Goal: Transaction & Acquisition: Book appointment/travel/reservation

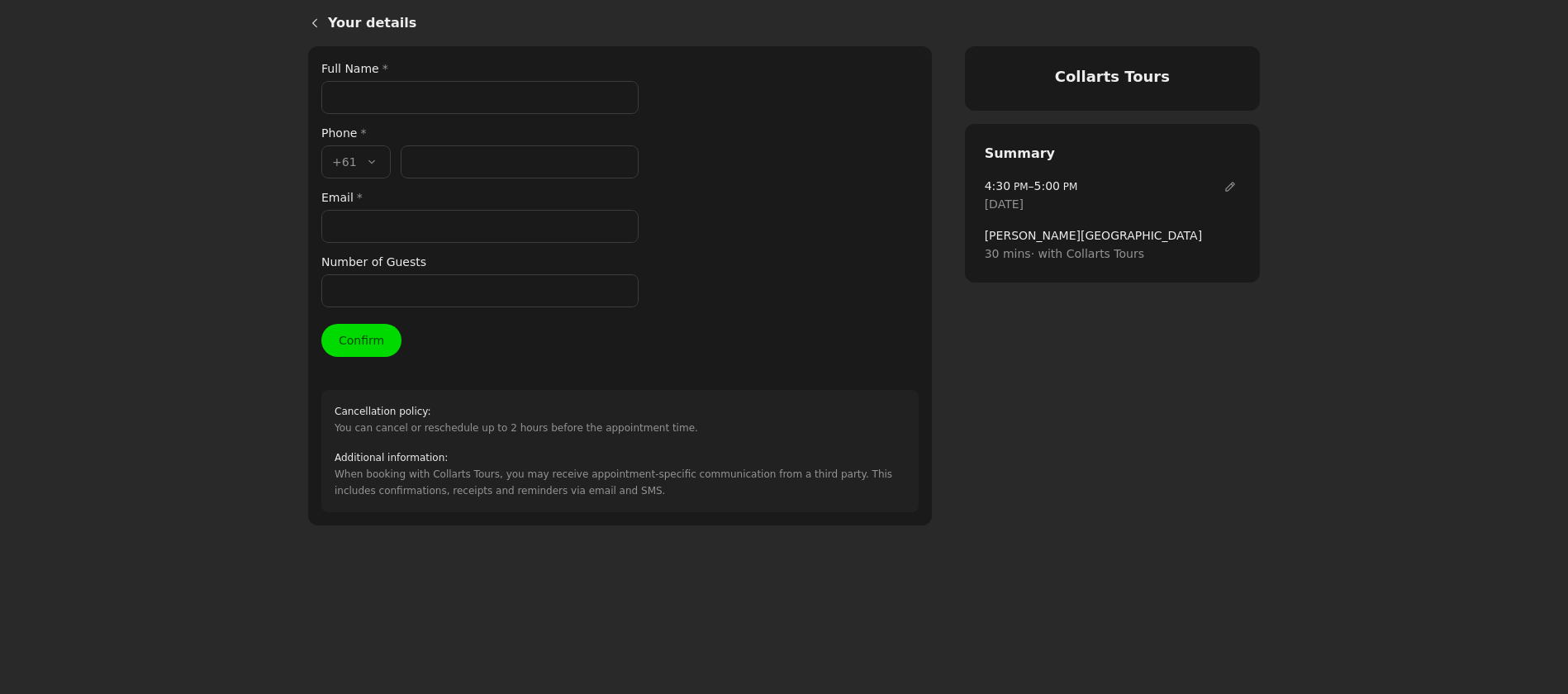
click at [359, 107] on input "Full Name *" at bounding box center [480, 97] width 317 height 33
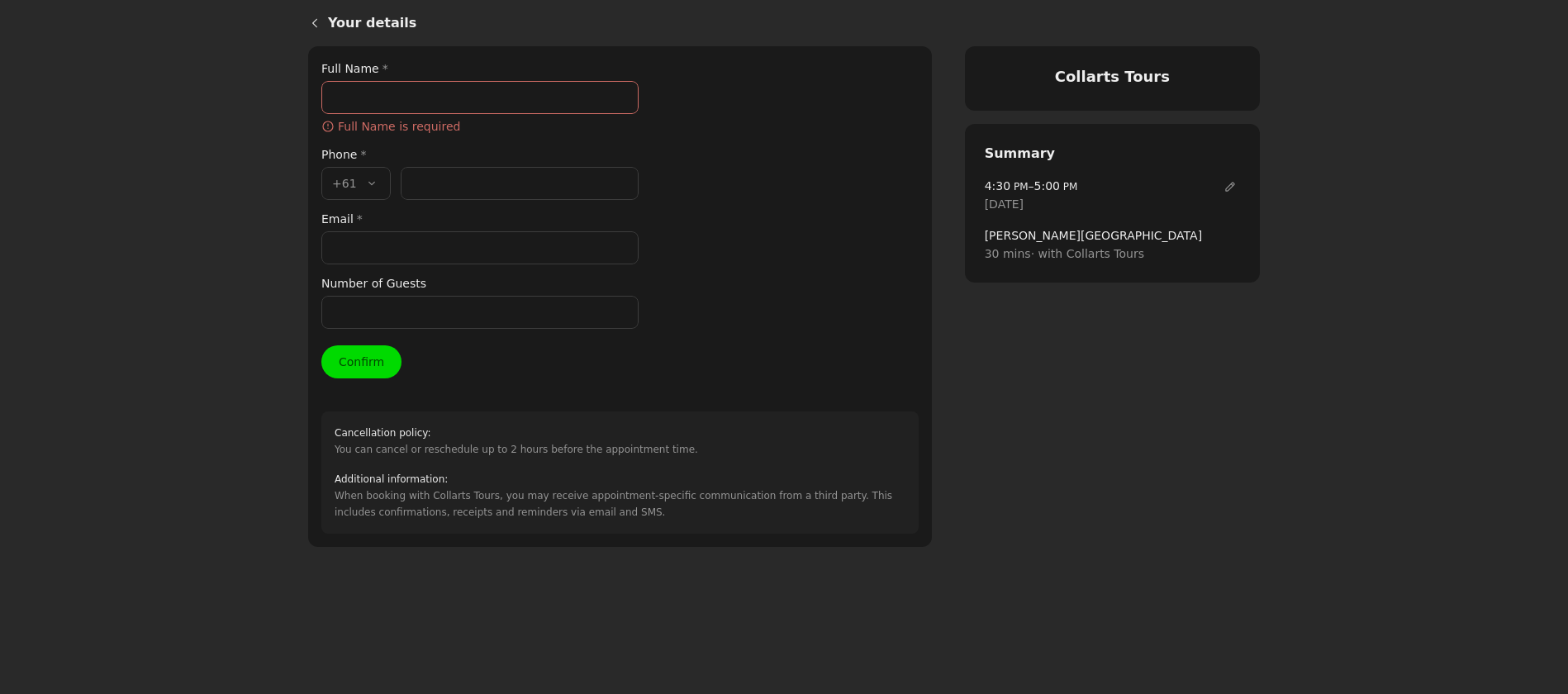
click at [671, 163] on div "Your details Full Name * ​ Full Name is required Phone * Country code * , +61 +…" at bounding box center [619, 296] width 597 height 474
click at [401, 101] on input "Full Name *" at bounding box center [480, 97] width 317 height 33
click at [349, 251] on input "Email *" at bounding box center [480, 247] width 317 height 33
paste input "[EMAIL_ADDRESS][DOMAIN_NAME]"
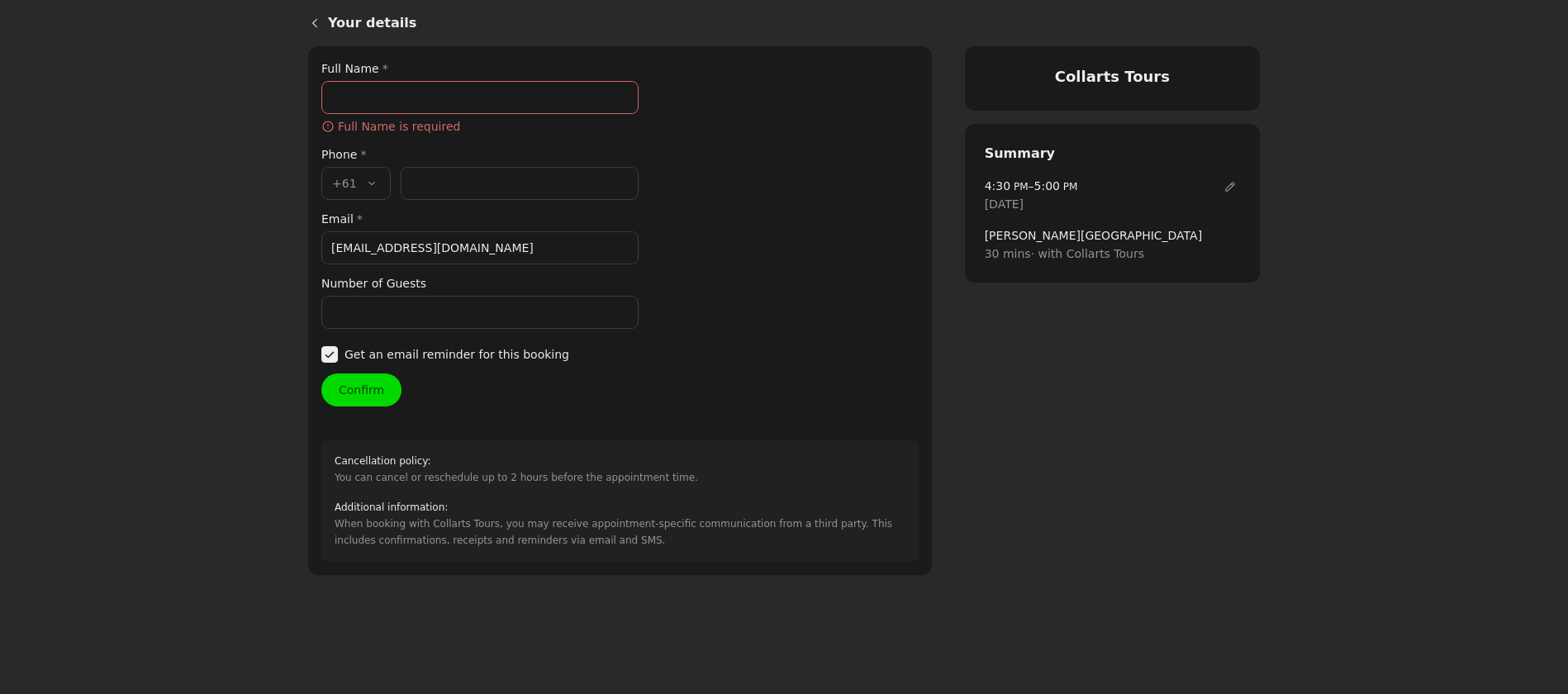
type input "[EMAIL_ADDRESS][DOMAIN_NAME]"
click at [439, 184] on input "Phone number *" at bounding box center [520, 183] width 238 height 33
click at [366, 310] on div "Number of Guests" at bounding box center [480, 302] width 317 height 55
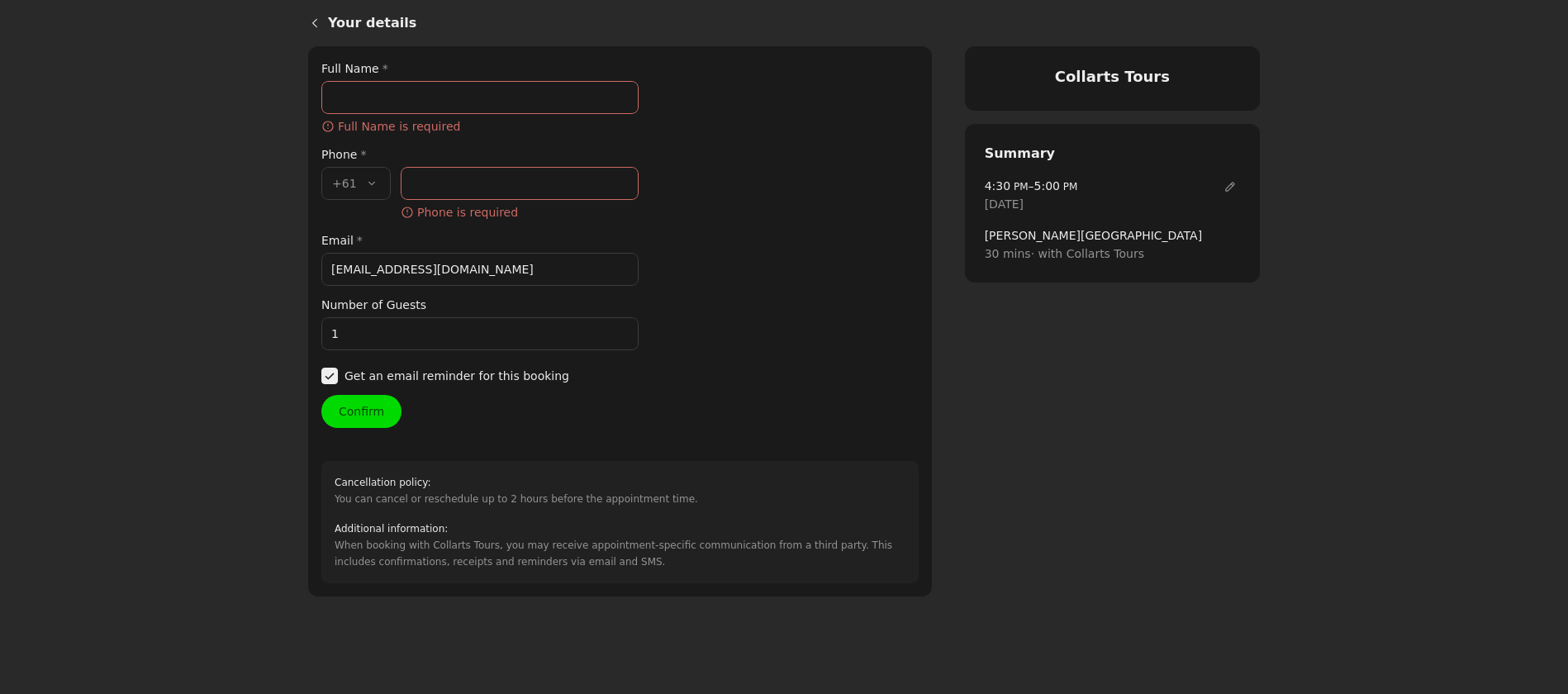
type input "1"
click at [421, 193] on input "Phone number *" at bounding box center [520, 183] width 238 height 33
paste input "401 658 877"
type input "401 658 877"
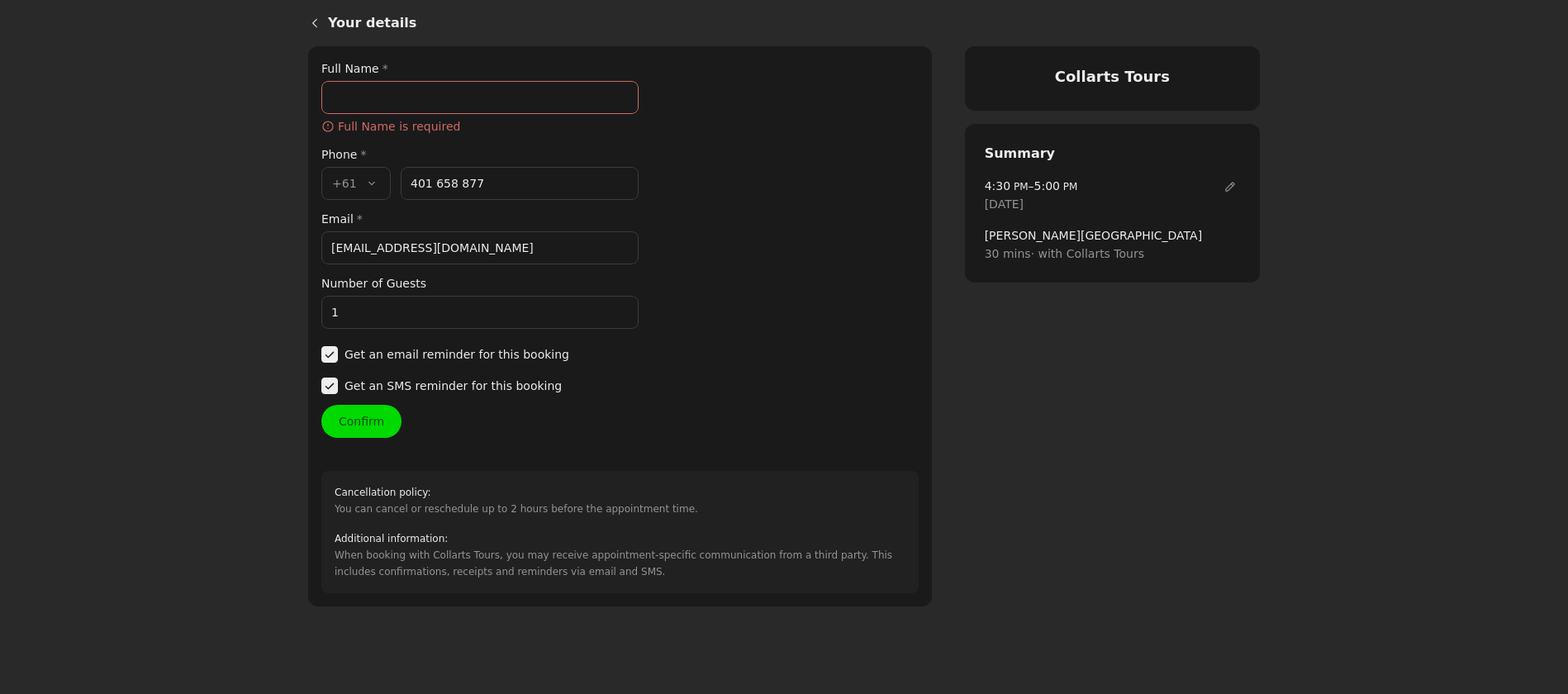
click at [373, 101] on input "Full Name *" at bounding box center [480, 97] width 317 height 33
type input "[PERSON_NAME]"
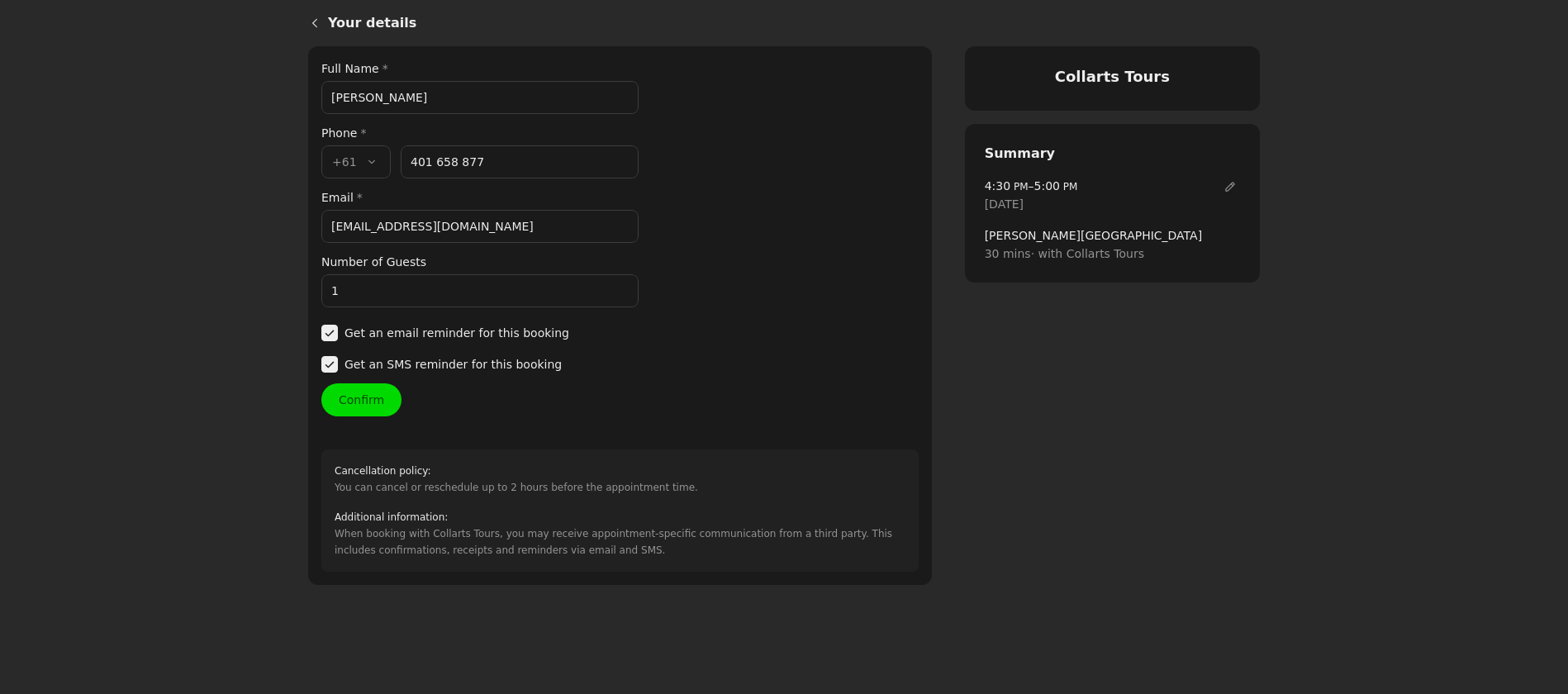
click at [380, 410] on button "Confirm" at bounding box center [361, 400] width 80 height 33
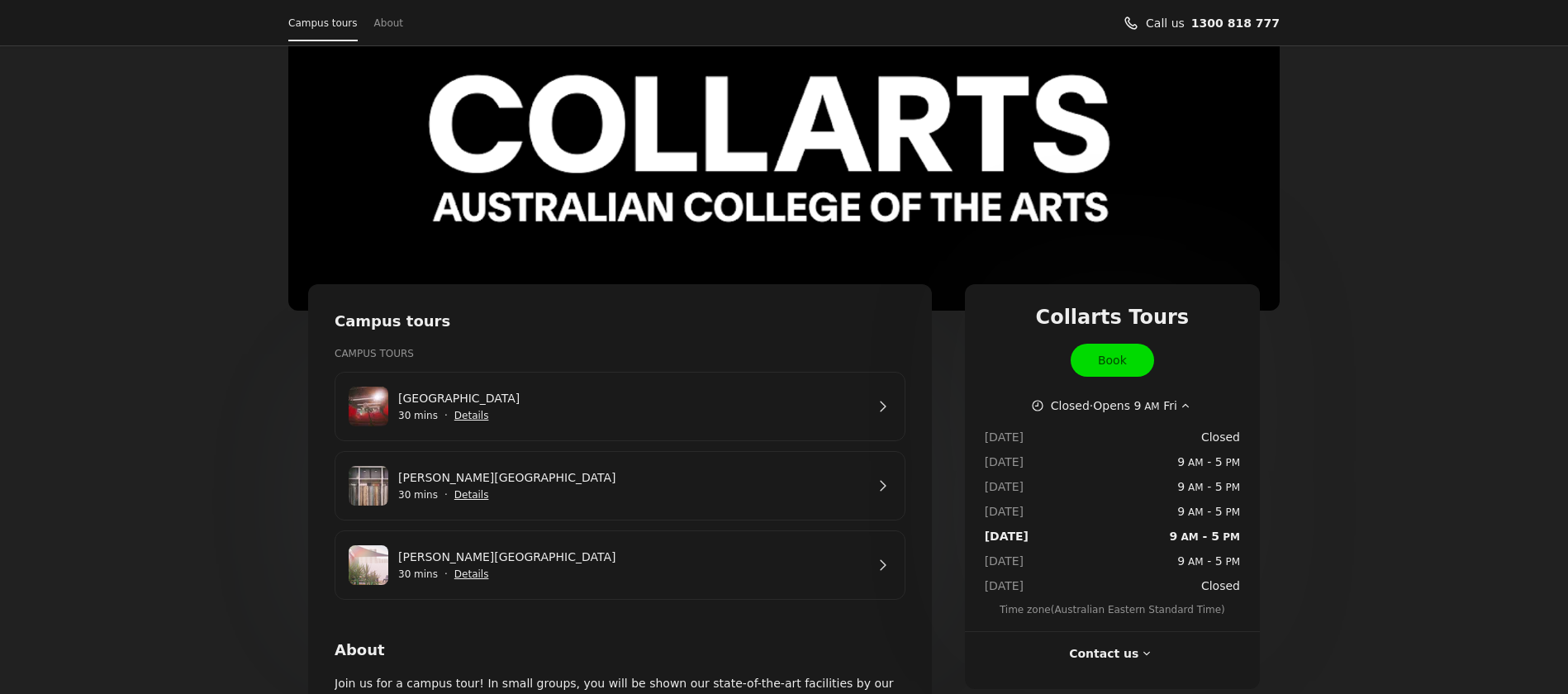
scroll to position [67, 0]
click at [555, 558] on link "George St Campus" at bounding box center [631, 555] width 467 height 18
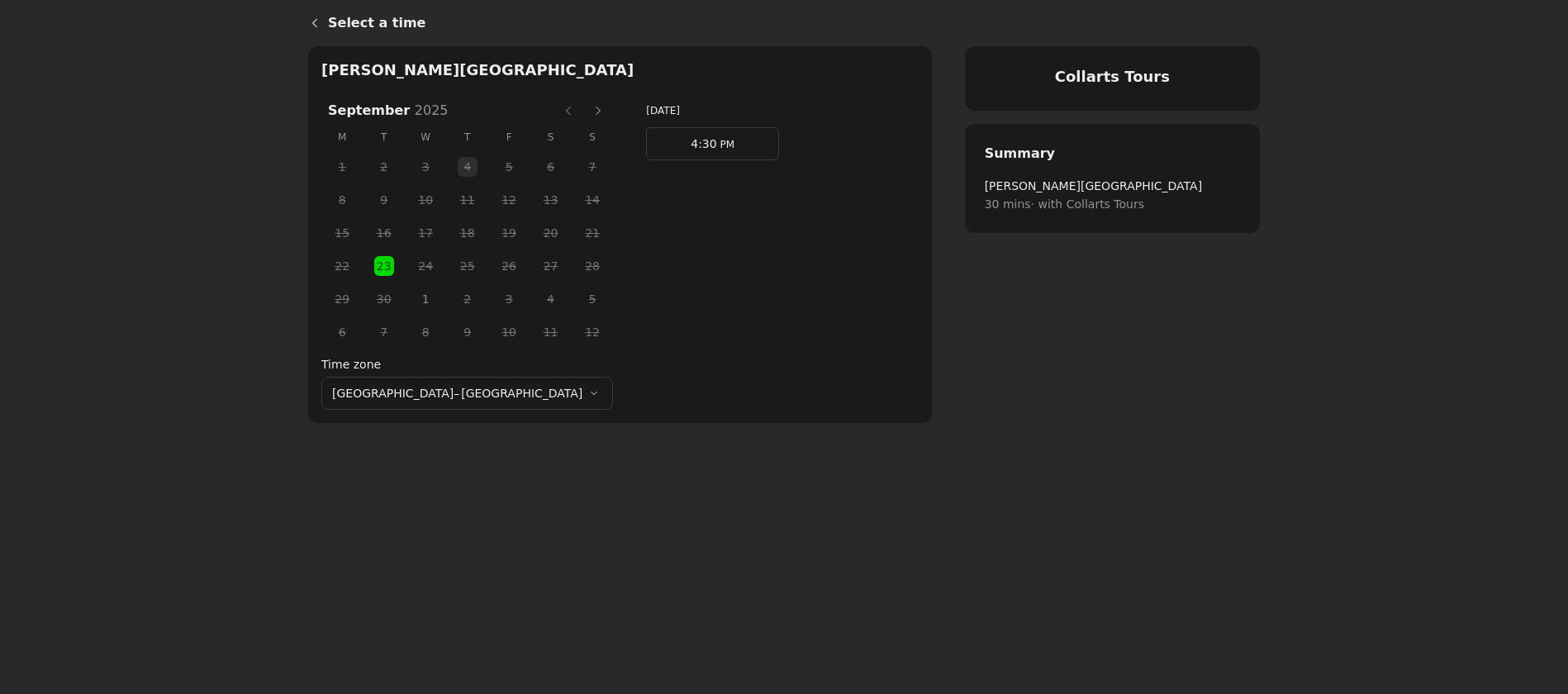
click at [413, 296] on span "1" at bounding box center [425, 299] width 25 height 25
click at [718, 143] on span "PM" at bounding box center [726, 144] width 17 height 11
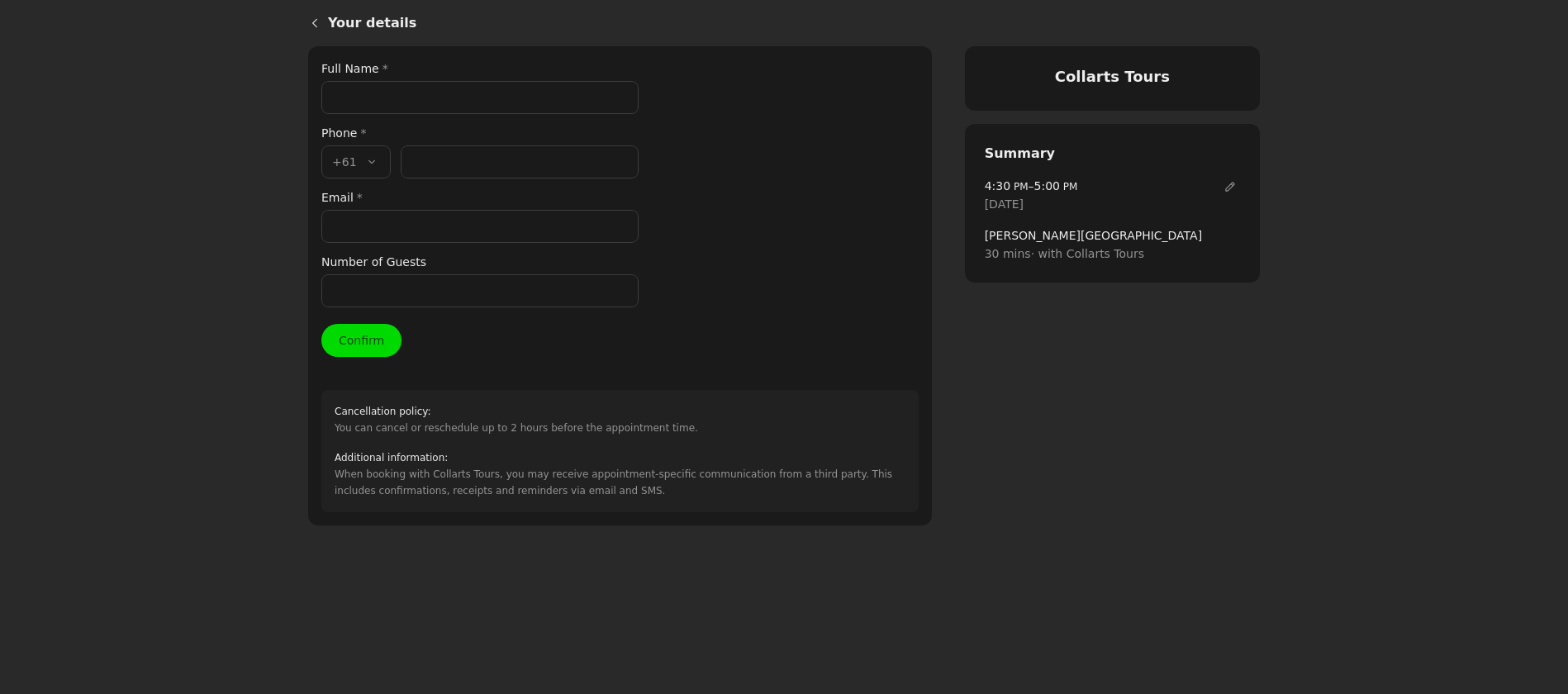
click at [415, 100] on input "Full Name *" at bounding box center [480, 97] width 317 height 33
click at [352, 224] on div "Email *" at bounding box center [480, 216] width 317 height 55
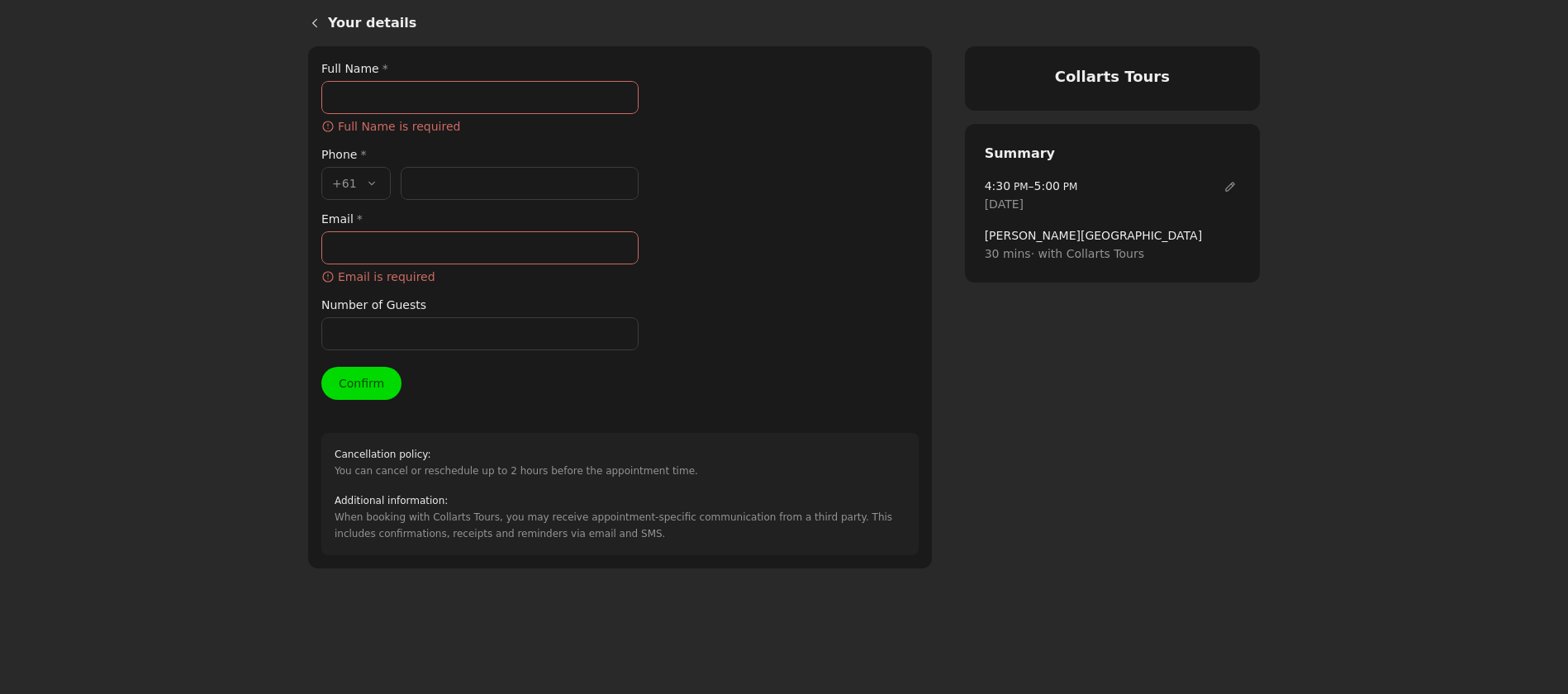
click at [351, 249] on input "Email *" at bounding box center [480, 247] width 317 height 33
paste input "426397474"
type input "426397474"
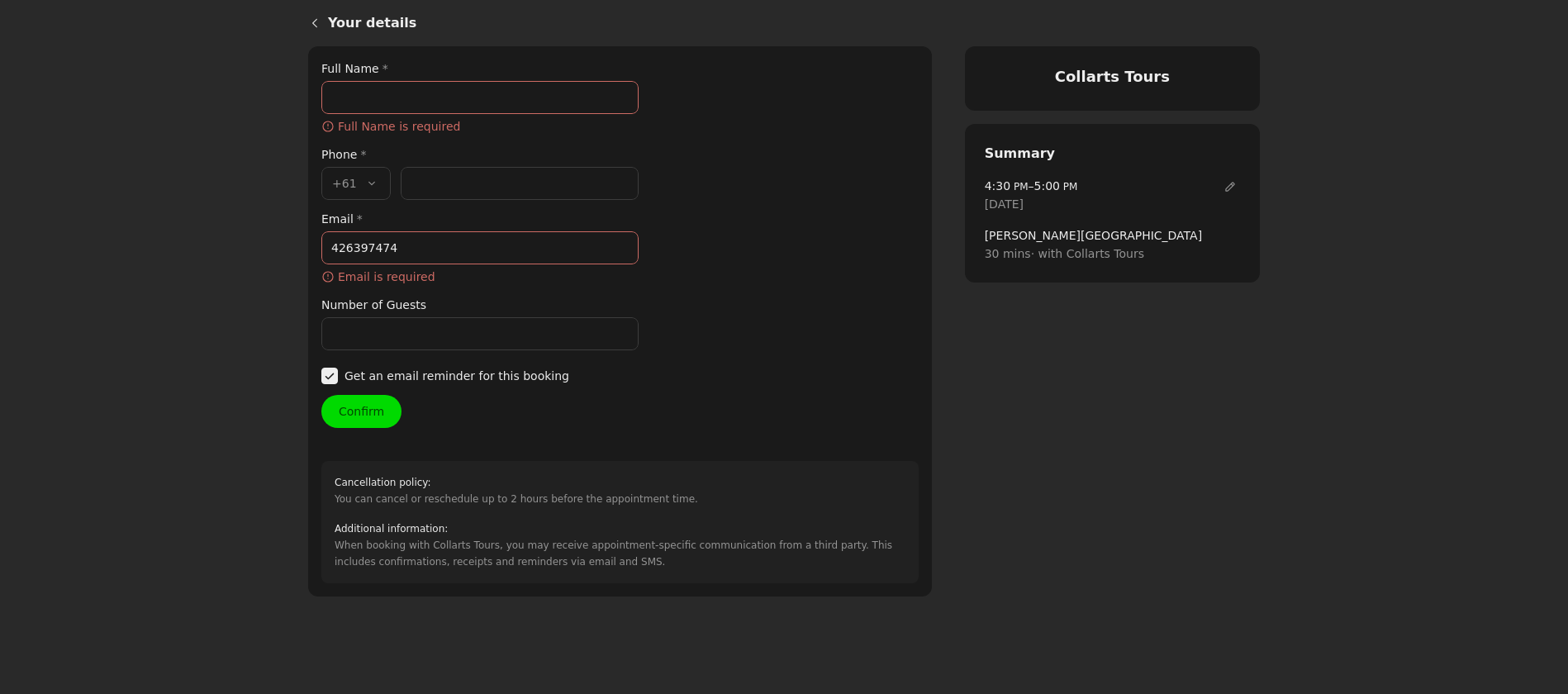
drag, startPoint x: 406, startPoint y: 250, endPoint x: 323, endPoint y: 242, distance: 83.4
click at [323, 242] on input "426397474" at bounding box center [480, 247] width 317 height 33
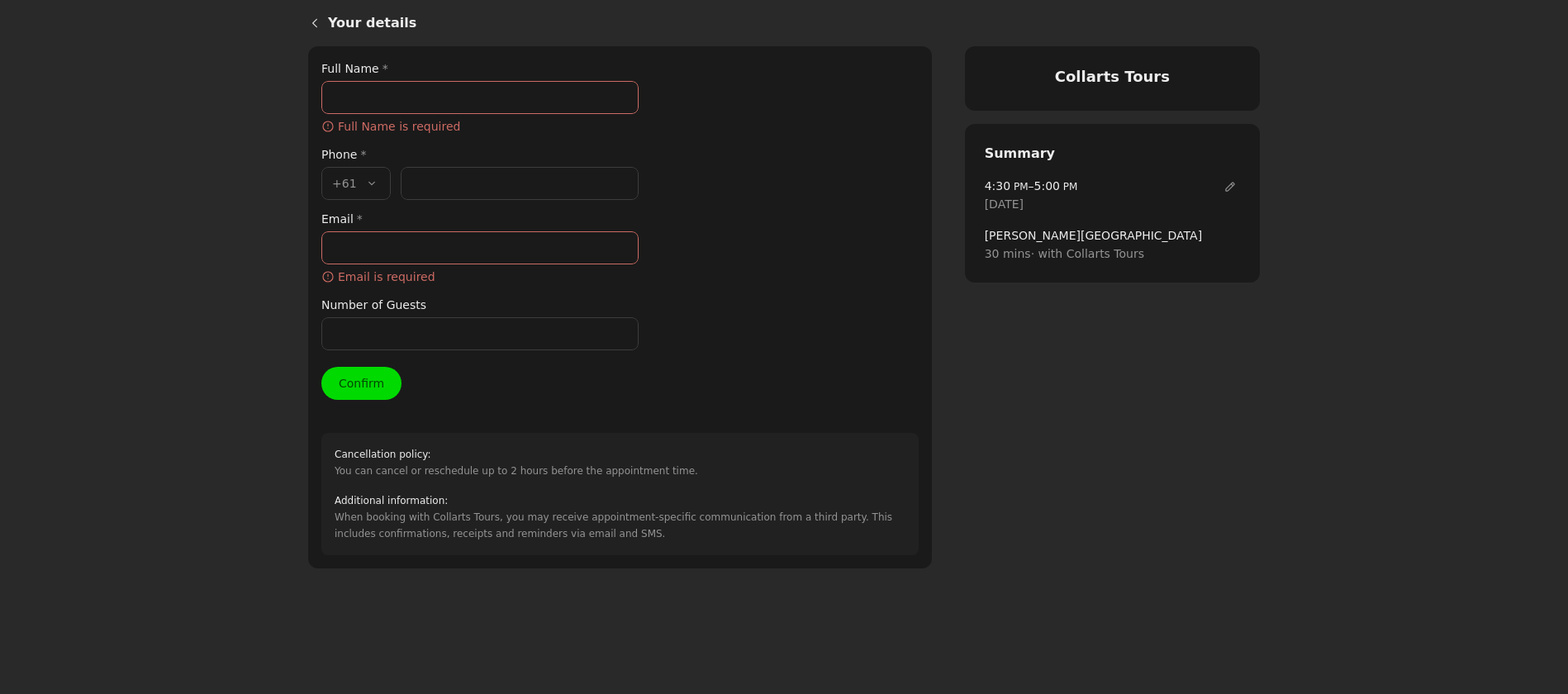
click at [452, 193] on input "Phone number *" at bounding box center [520, 183] width 238 height 33
paste input "426 397 474"
type input "426 397 474"
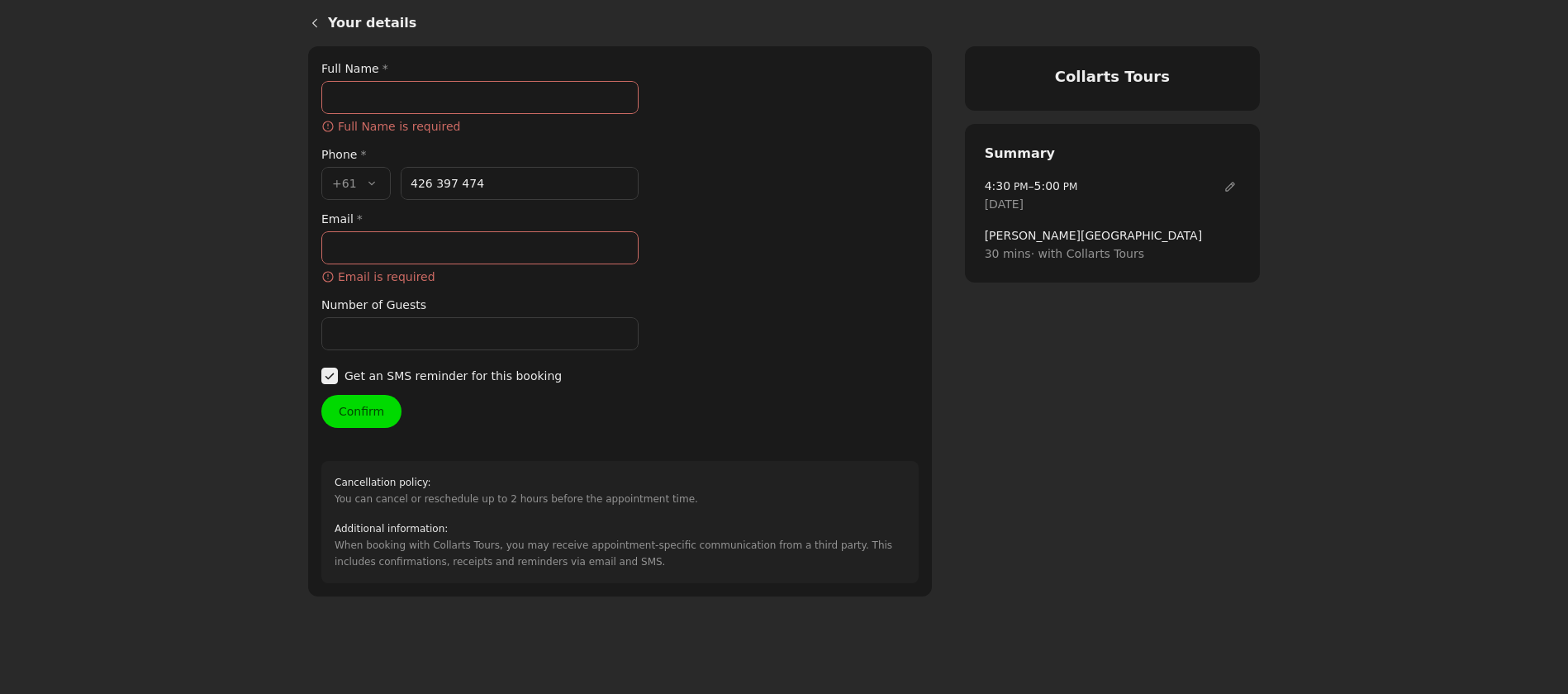
click at [374, 250] on input "Email *" at bounding box center [480, 247] width 317 height 33
paste input "maaaniw@gmail.com"
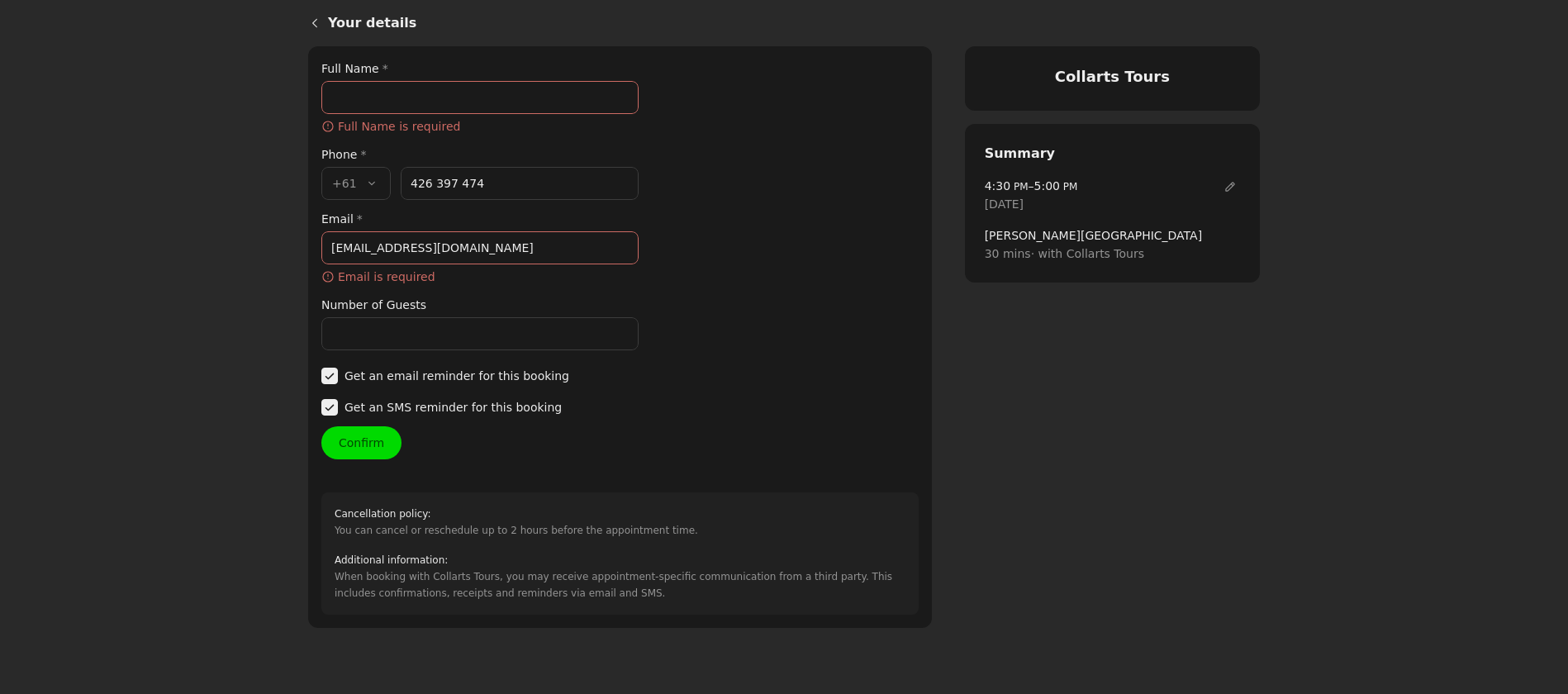
type input "maaaniw@gmail.com"
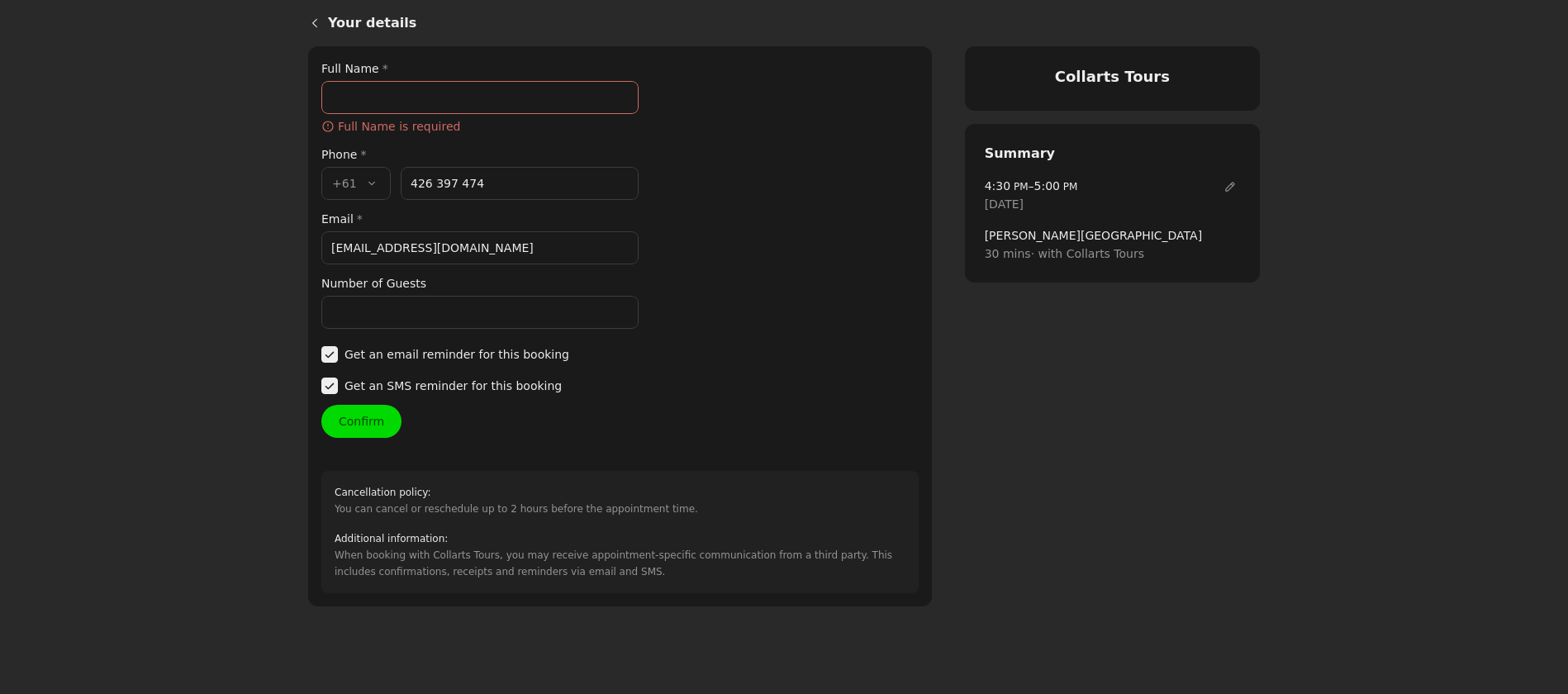
click at [403, 100] on input "Full Name *" at bounding box center [480, 97] width 317 height 33
paste input "Akshith Maanikya Weliamuna"
type input "Akshith Maanikya Weliamuna"
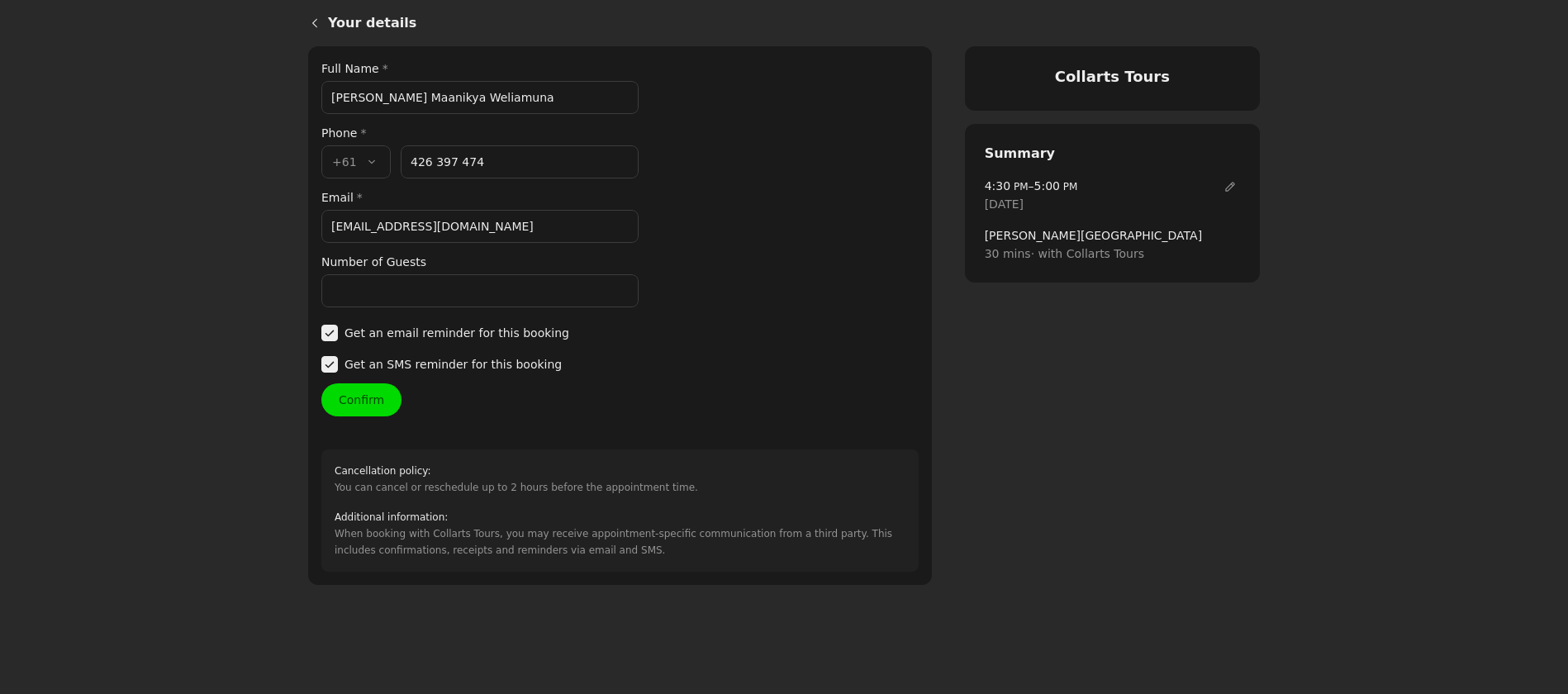
click at [390, 309] on div "Your details Full Name * Akshith Maanikya Weliamuna Phone * Country code * , +6…" at bounding box center [619, 315] width 597 height 512
type input "1"
click at [370, 405] on button "Confirm" at bounding box center [361, 400] width 80 height 33
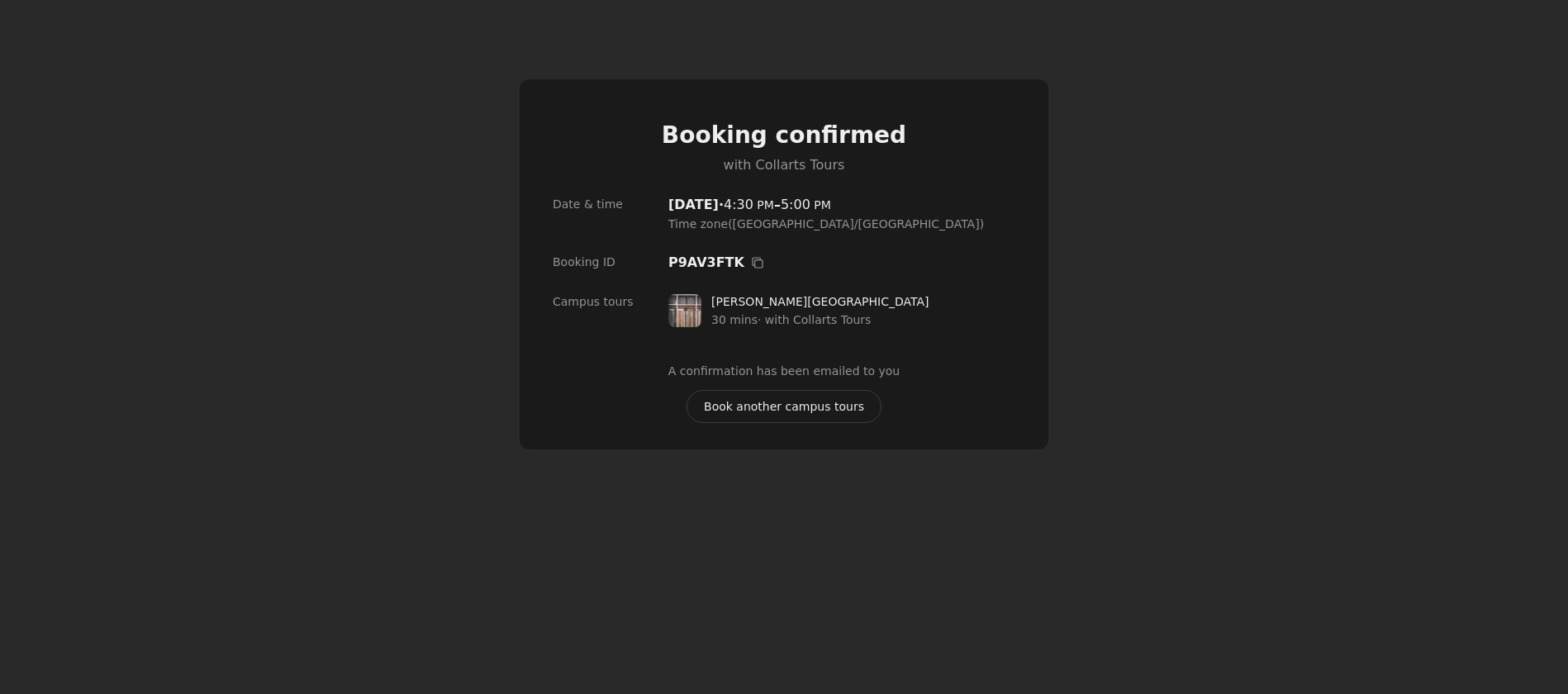
click at [757, 411] on span "Book another campus tours" at bounding box center [784, 405] width 160 height 18
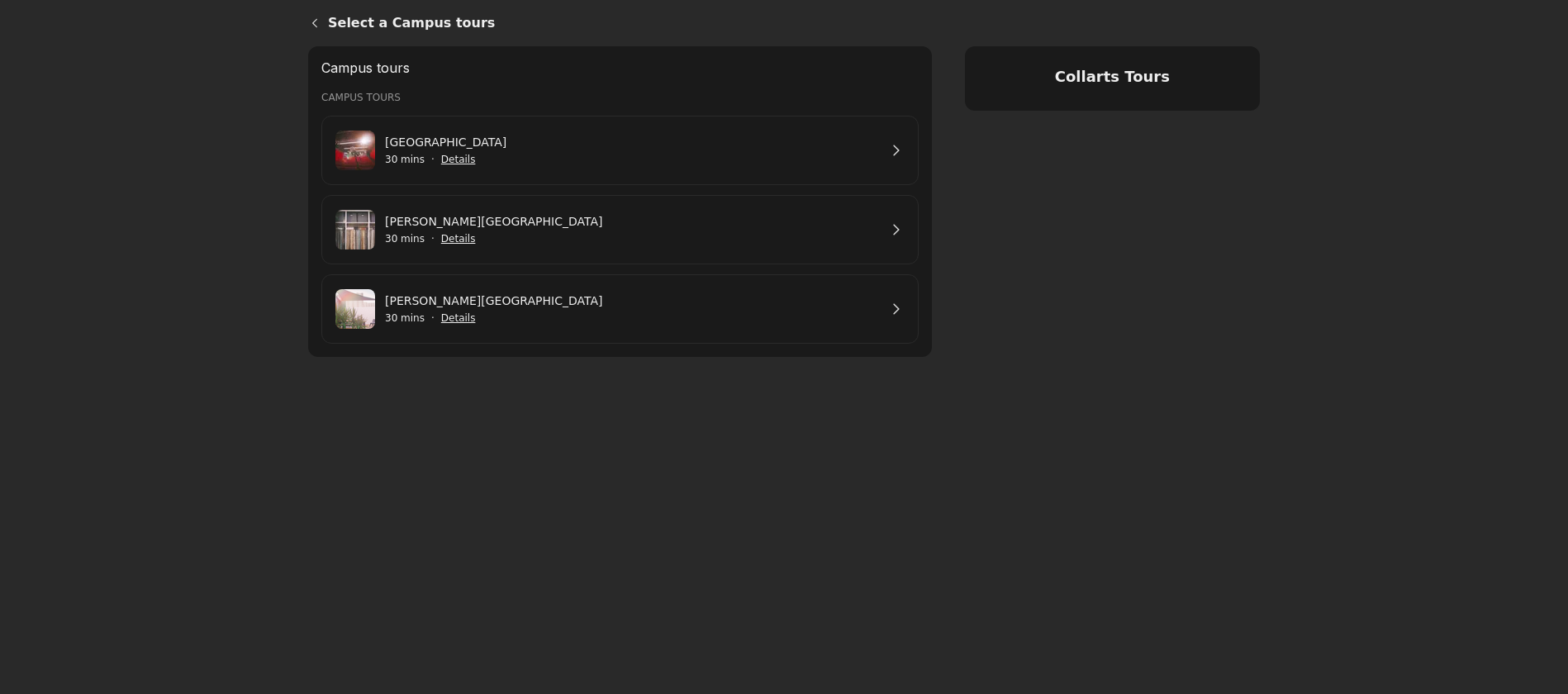
click at [610, 230] on link "[PERSON_NAME][GEOGRAPHIC_DATA]" at bounding box center [631, 221] width 493 height 18
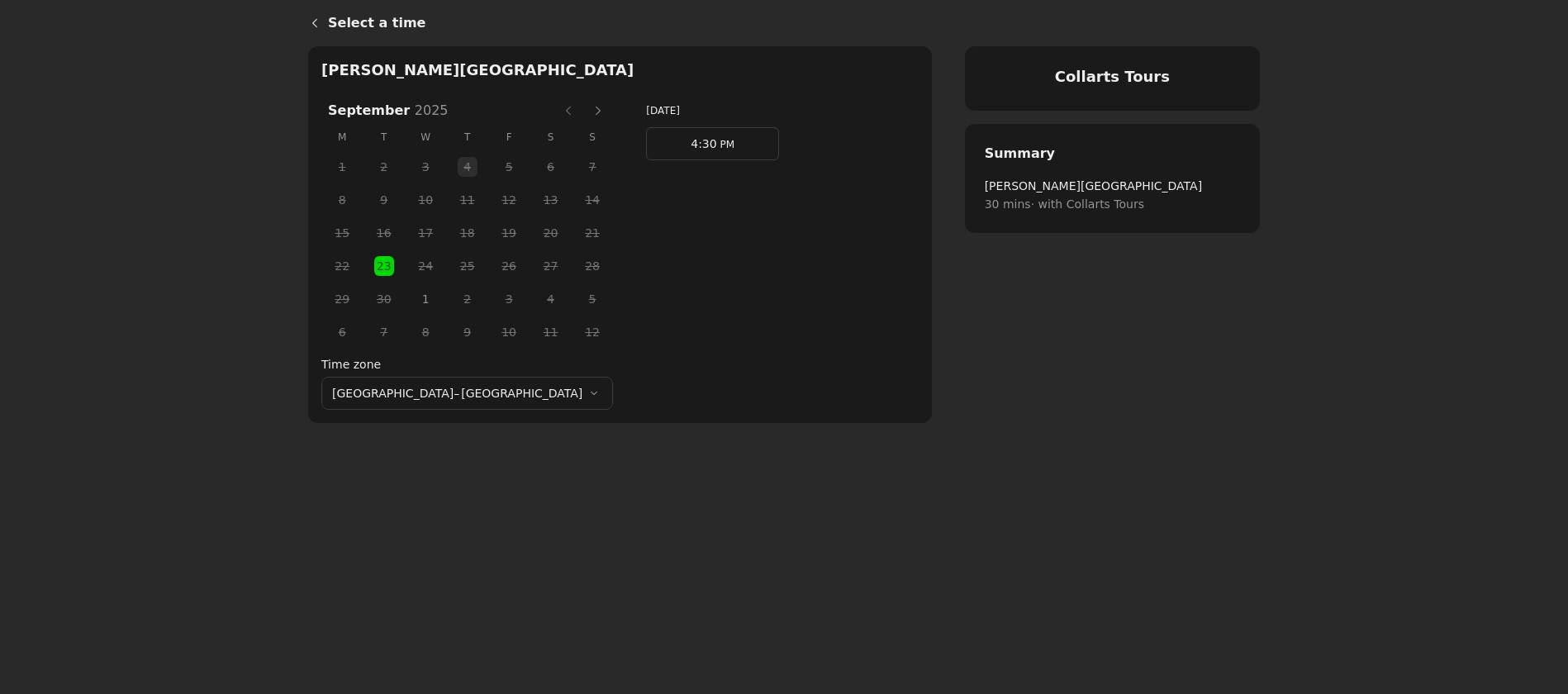
click at [413, 302] on span "1" at bounding box center [425, 299] width 25 height 25
click at [646, 152] on link "4:30 PM" at bounding box center [712, 143] width 133 height 33
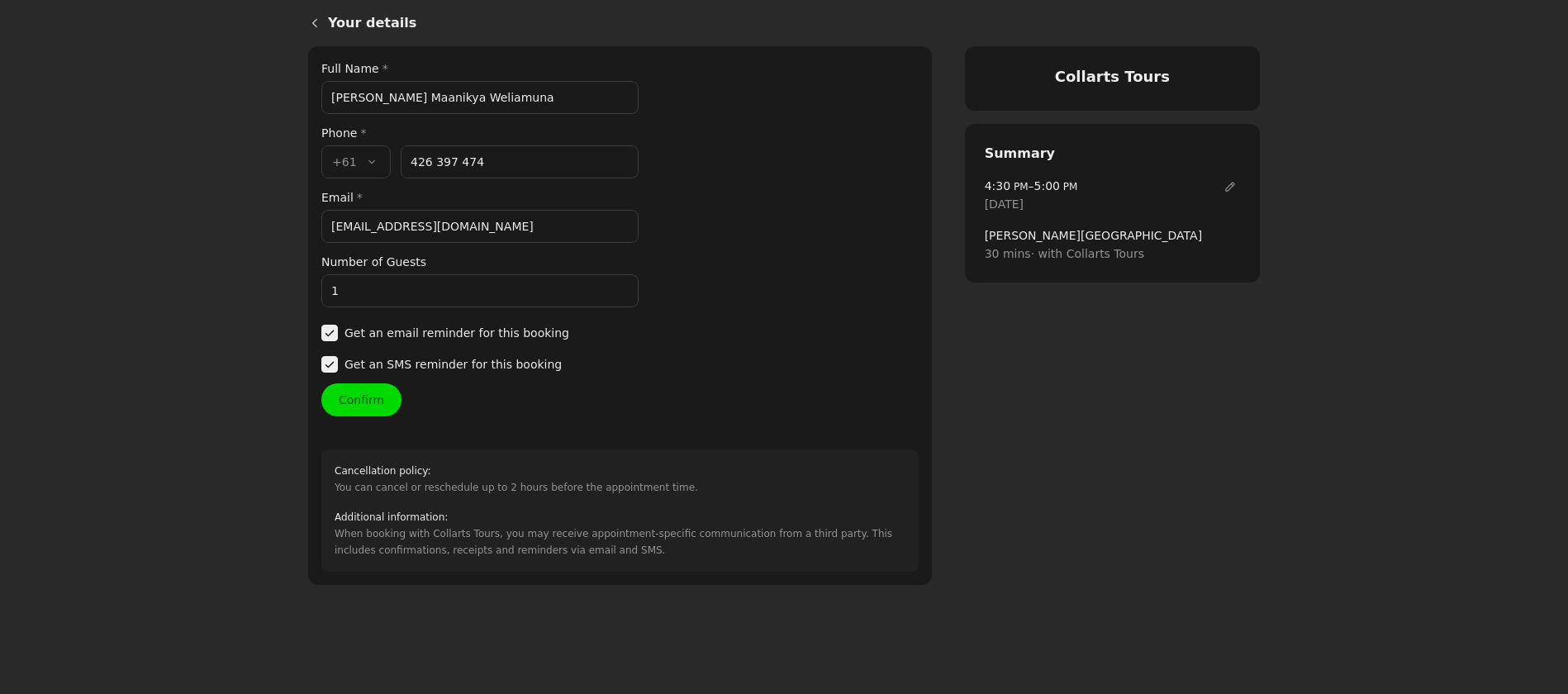
click at [451, 223] on input "maaaniw@gmail.com" at bounding box center [480, 226] width 317 height 33
drag, startPoint x: 451, startPoint y: 223, endPoint x: 251, endPoint y: 218, distance: 200.1
click at [253, 218] on main "Your details Collarts Tours Your details Full Name * Akshith Maanikya Weliamuna…" at bounding box center [784, 347] width 1568 height 694
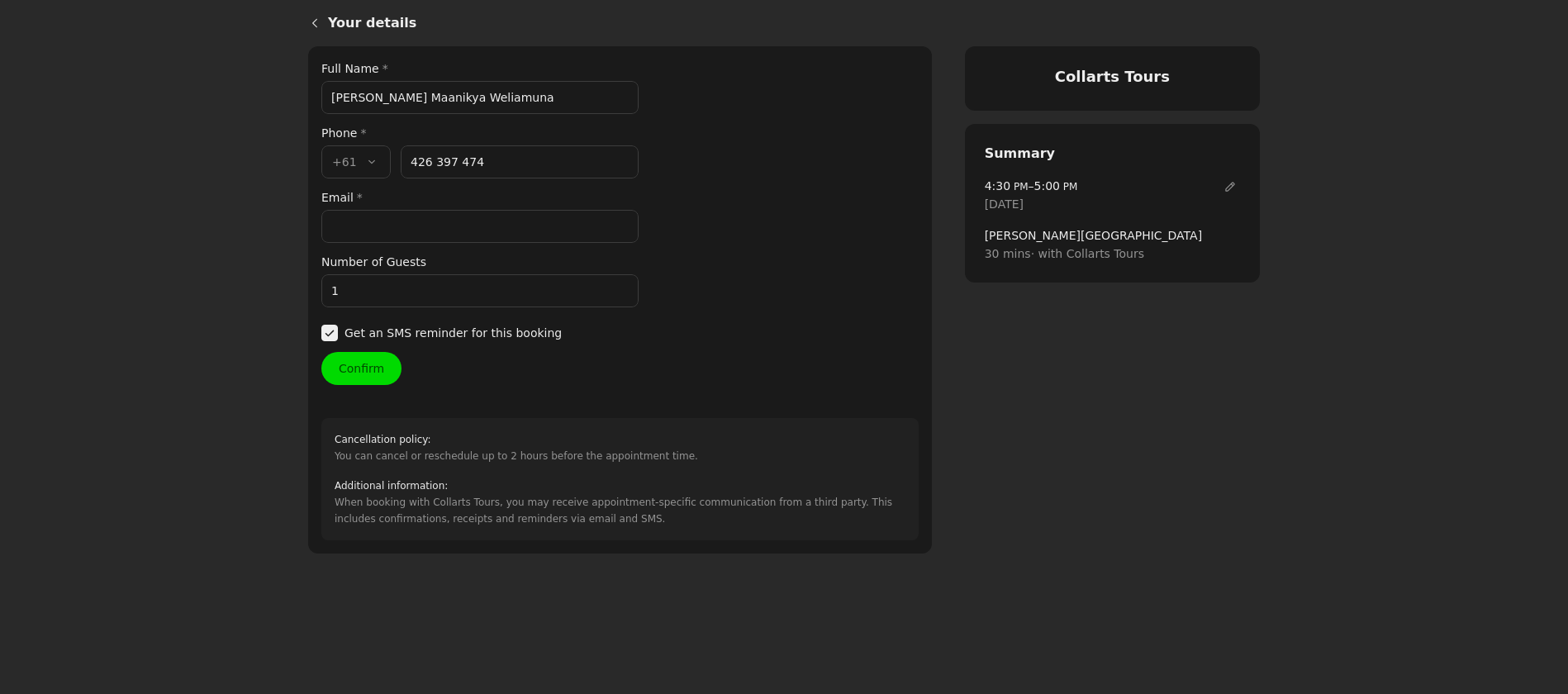
paste input "mazcat2017@gmail.com"
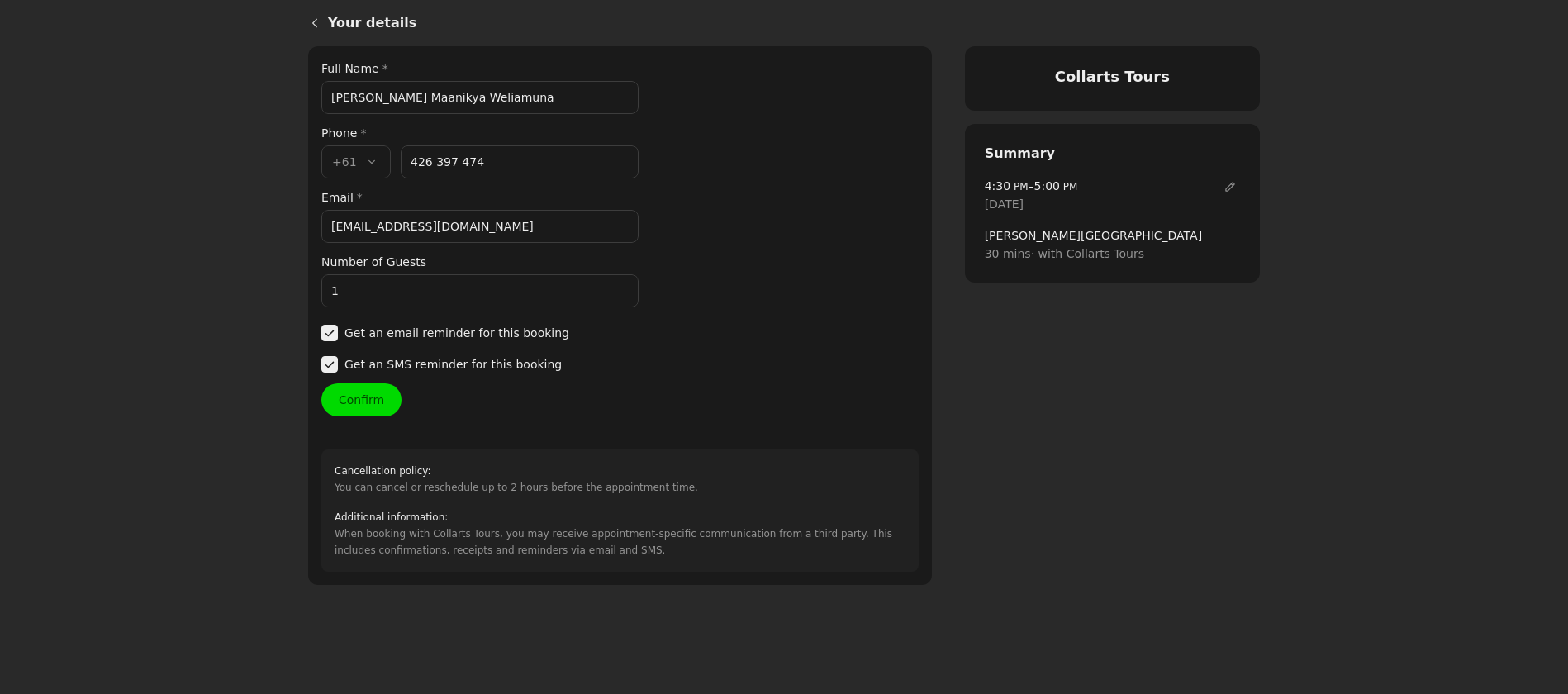
type input "mazcat2017@gmail.com"
drag, startPoint x: 490, startPoint y: 162, endPoint x: 406, endPoint y: 161, distance: 84.0
click at [406, 161] on input "426 397 474" at bounding box center [520, 161] width 238 height 33
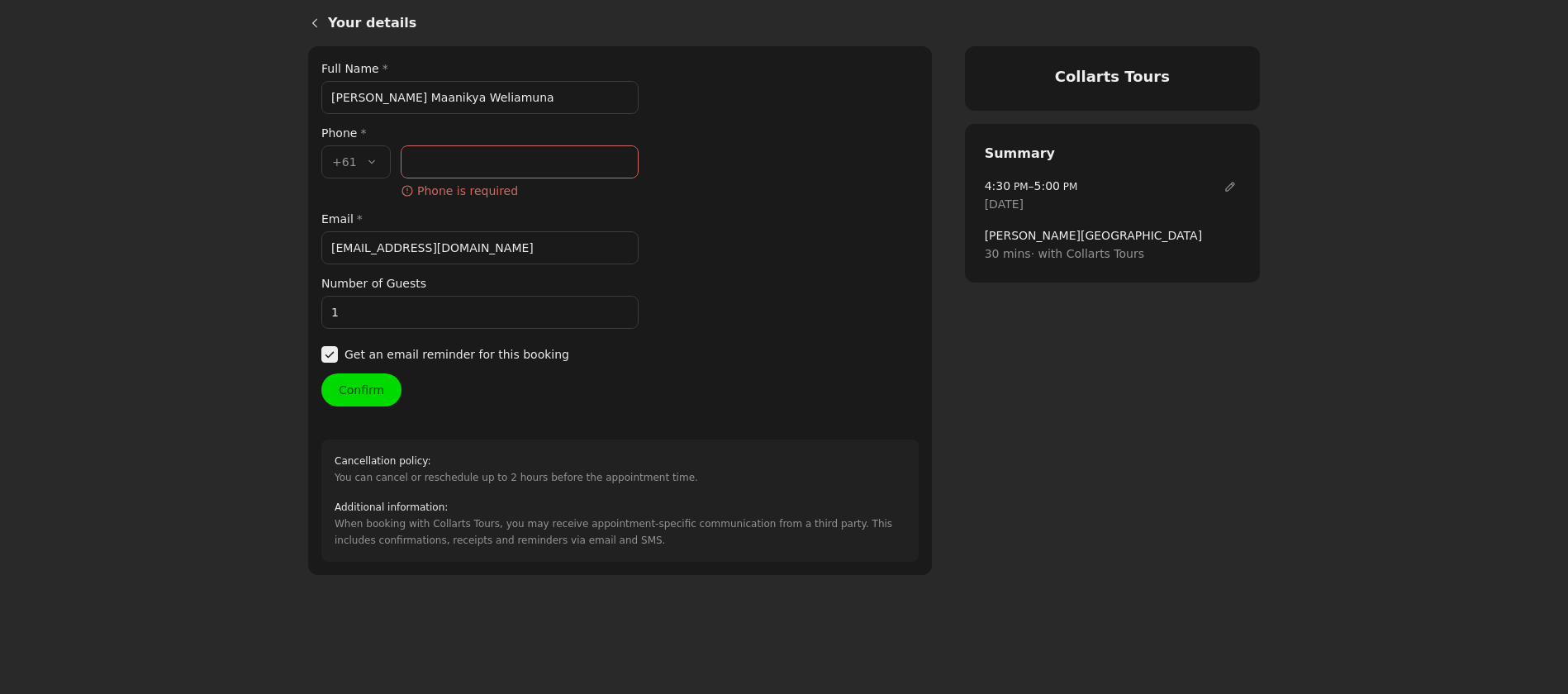
paste input "422 344 325"
type input "422 344 325"
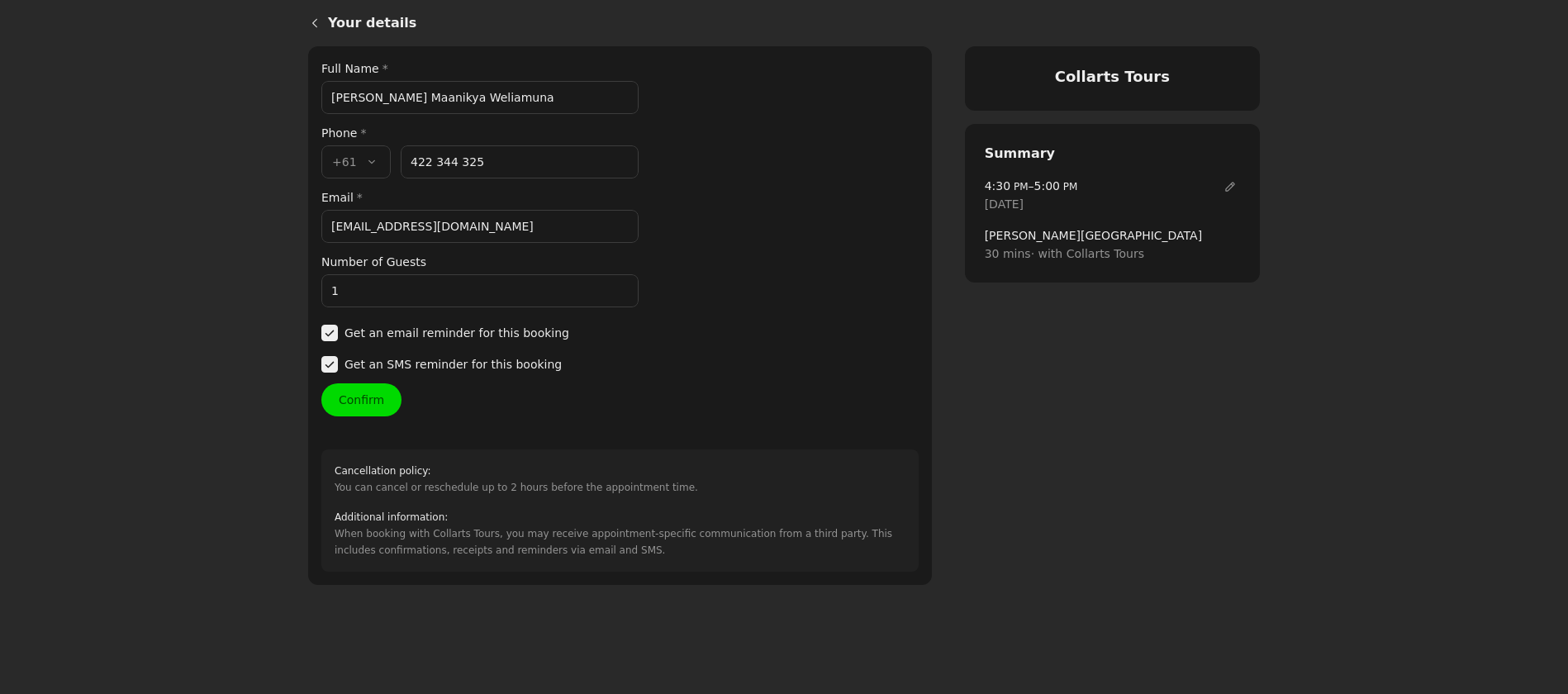
drag, startPoint x: 495, startPoint y: 97, endPoint x: 225, endPoint y: 91, distance: 270.1
click at [225, 91] on main "Your details Collarts Tours Your details Full Name * Akshith Maanikya Weliamuna…" at bounding box center [784, 347] width 1568 height 694
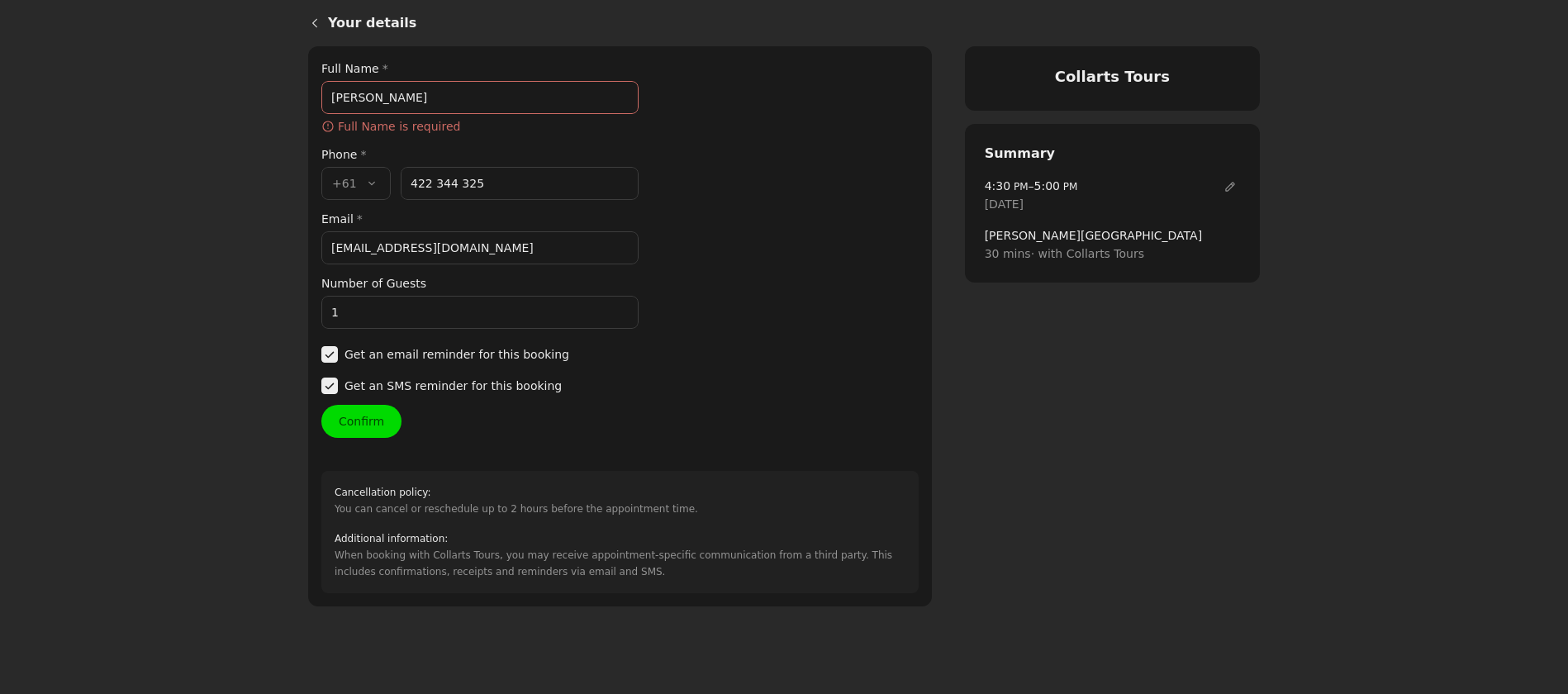
type input "Samuel Morton"
click at [345, 428] on div "Your details Full Name * Samuel Morton ​ Full Name is required Phone * Country …" at bounding box center [619, 326] width 597 height 534
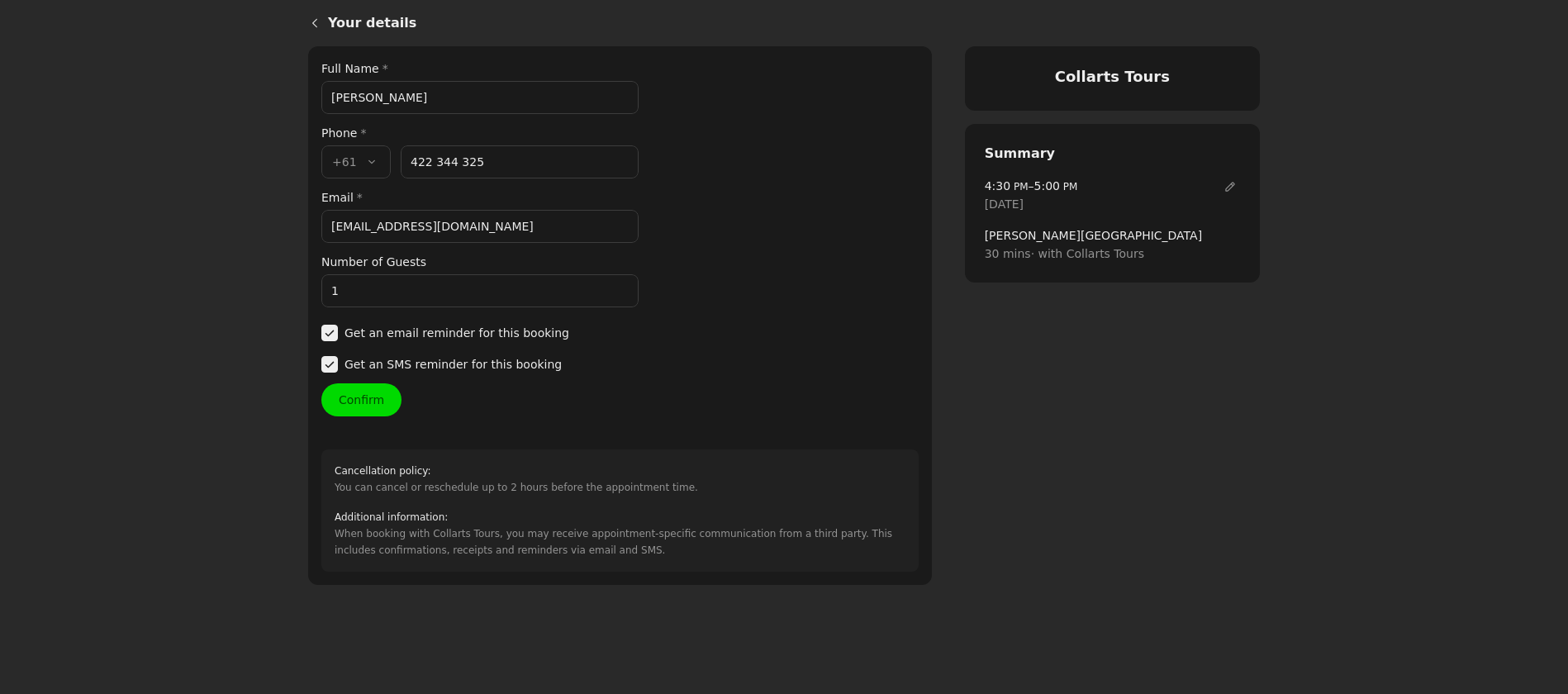
click at [350, 406] on button "Confirm" at bounding box center [361, 400] width 80 height 33
